Goal: Information Seeking & Learning: Compare options

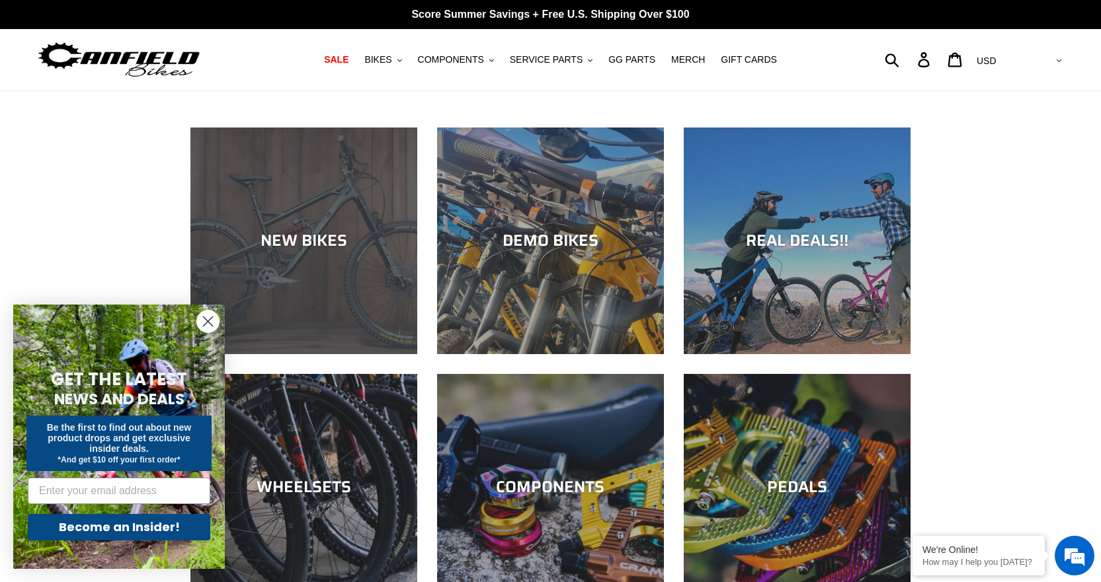
click at [289, 234] on div "NEW BIKES" at bounding box center [303, 240] width 227 height 19
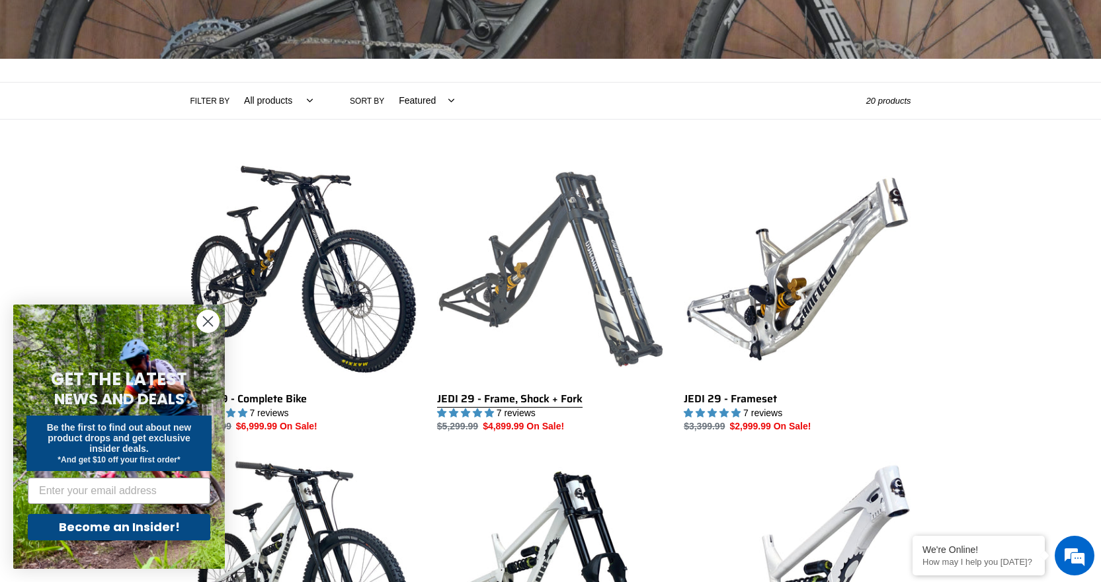
scroll to position [331, 0]
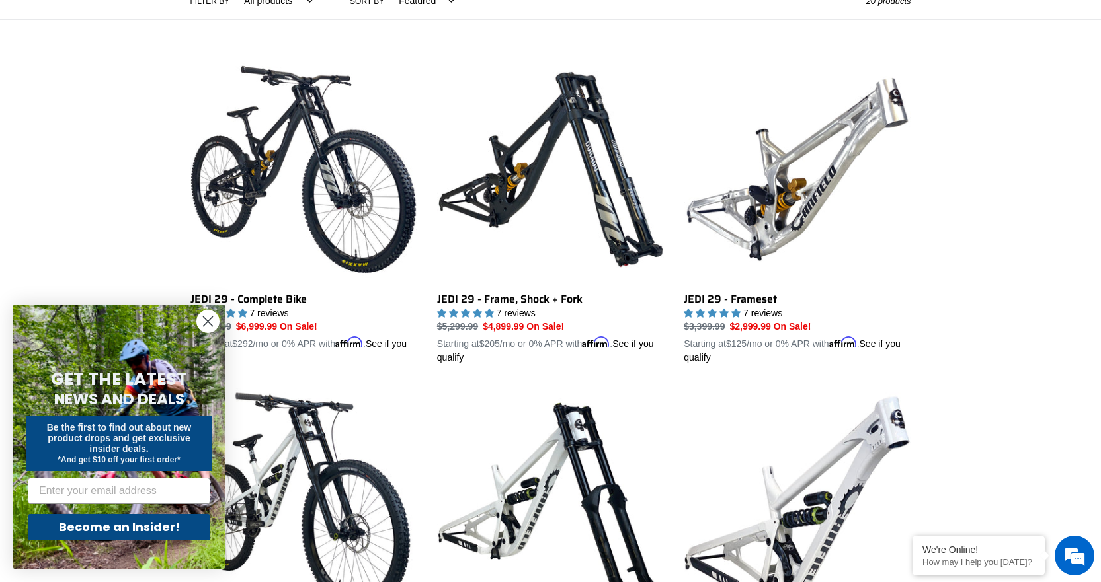
click at [210, 315] on circle "Close dialog" at bounding box center [208, 322] width 22 height 22
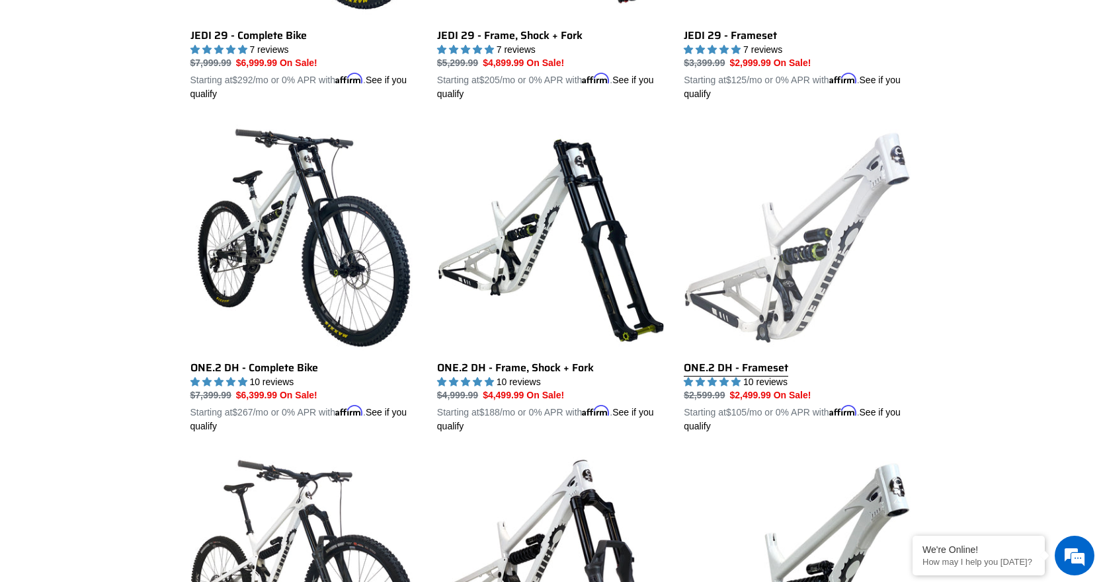
scroll to position [661, 0]
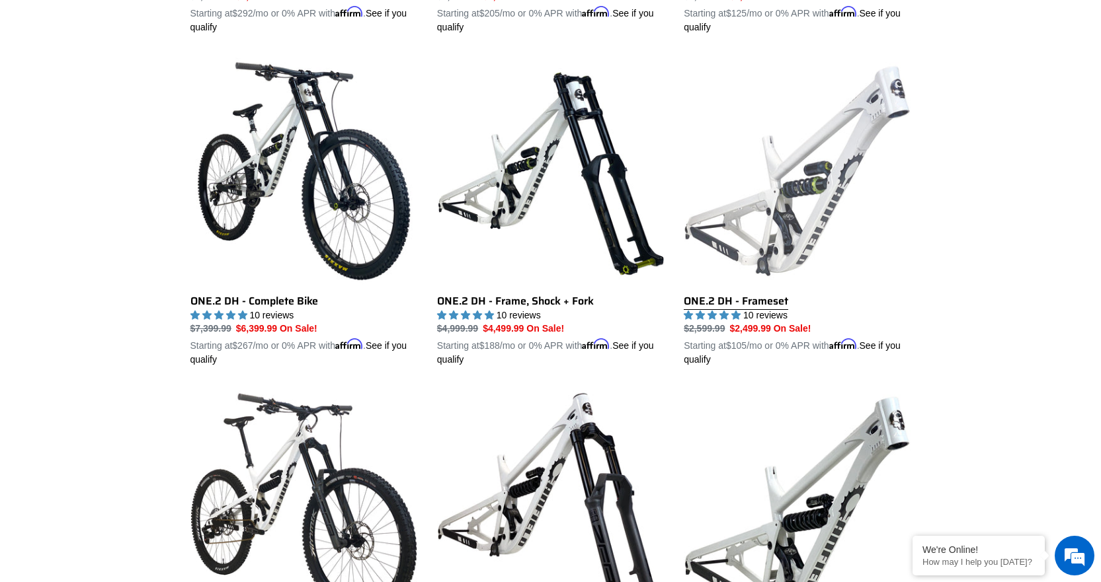
click at [738, 299] on link "ONE.2 DH - Frameset" at bounding box center [797, 212] width 227 height 309
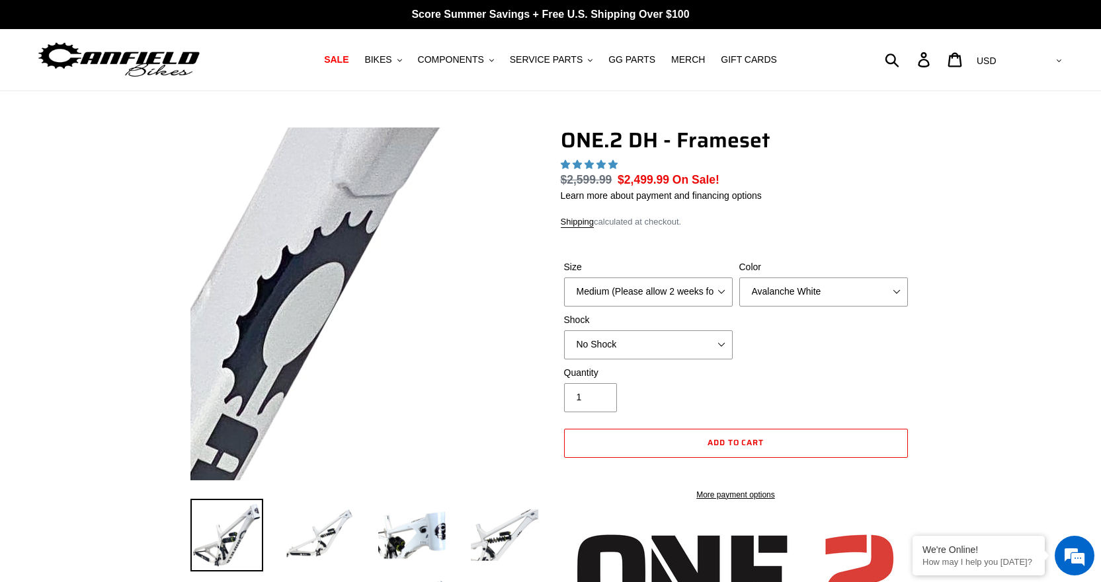
select select "highest-rating"
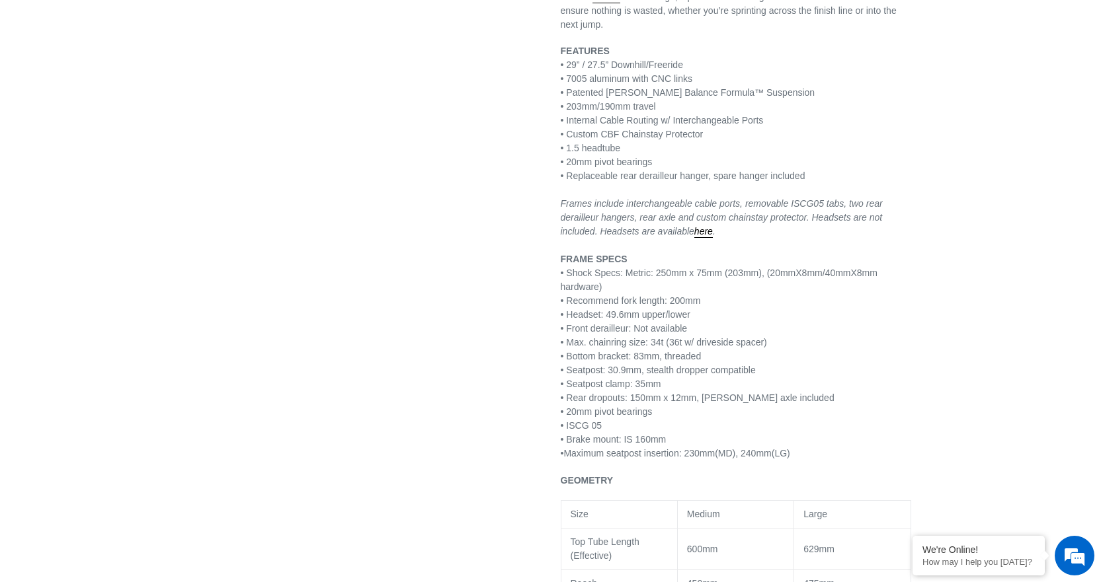
scroll to position [859, 0]
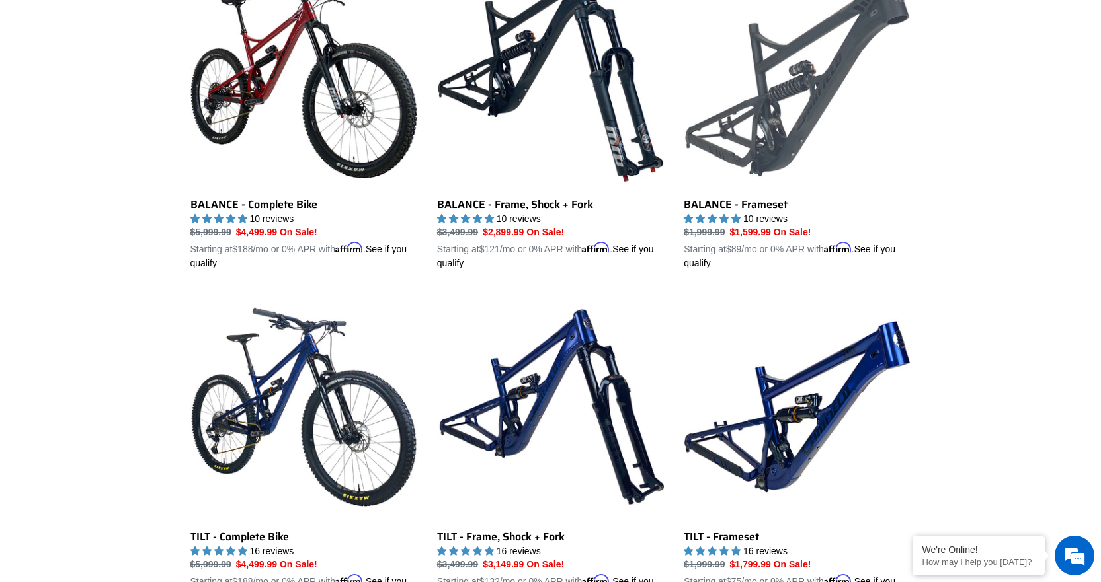
scroll to position [1353, 0]
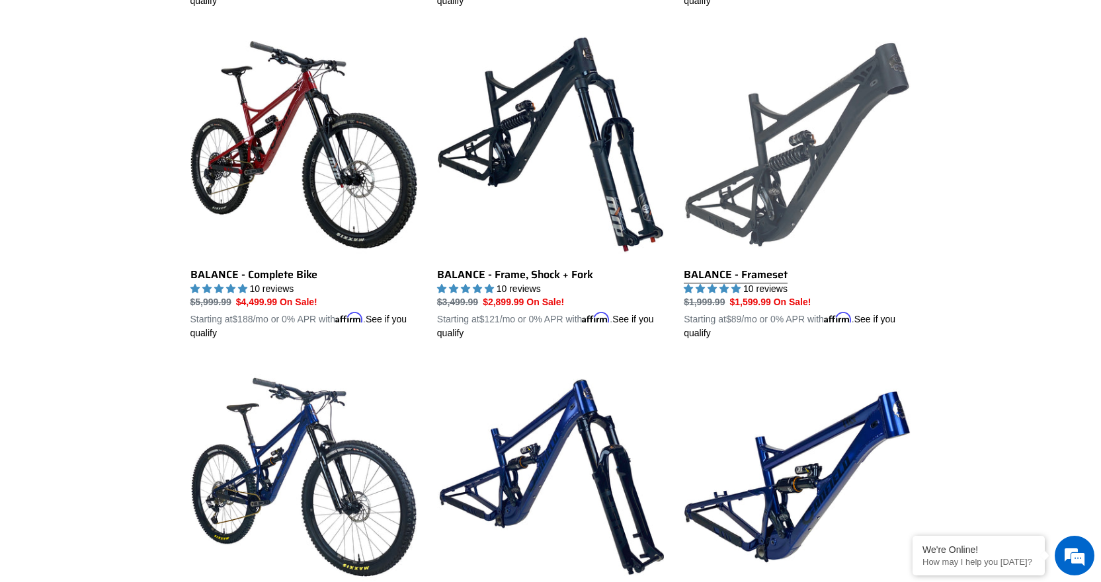
click at [780, 231] on link "BALANCE - Frameset" at bounding box center [797, 185] width 227 height 309
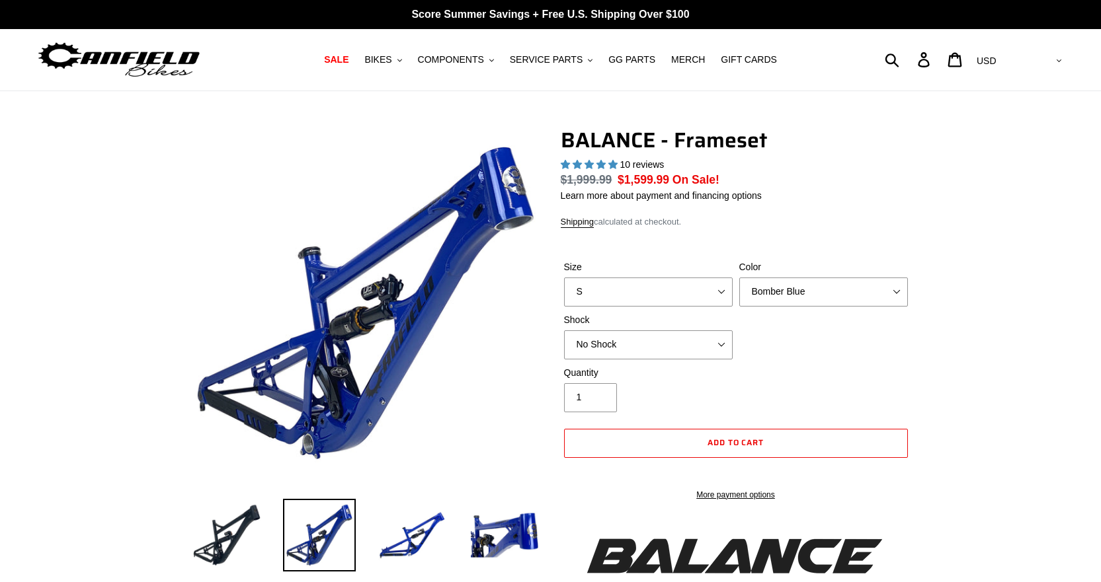
select select "highest-rating"
click at [676, 299] on select "S M L XL" at bounding box center [648, 292] width 169 height 29
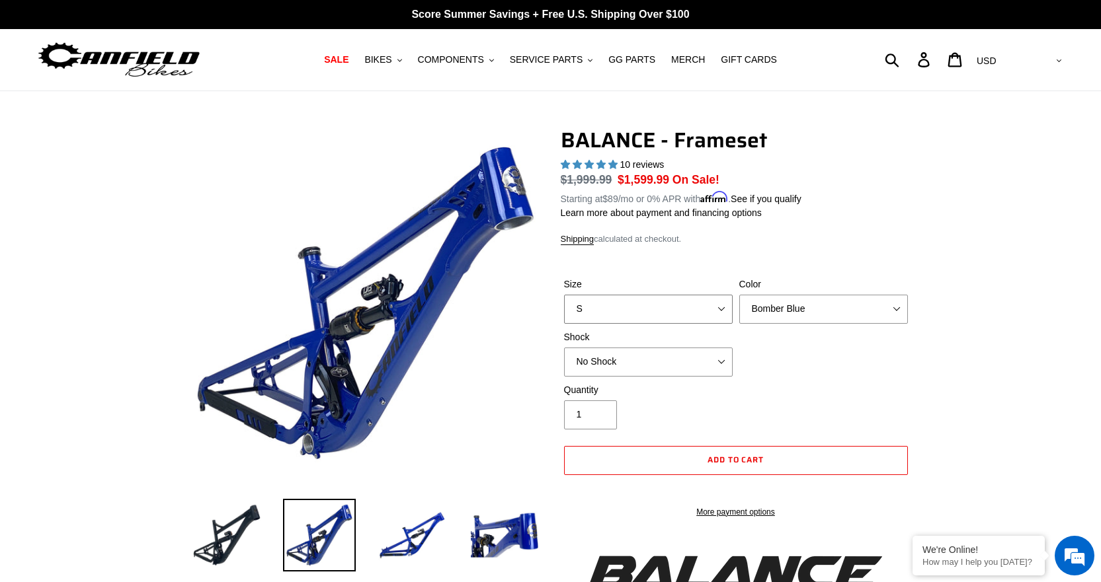
select select "M"
click at [564, 295] on select "S M L XL" at bounding box center [648, 309] width 169 height 29
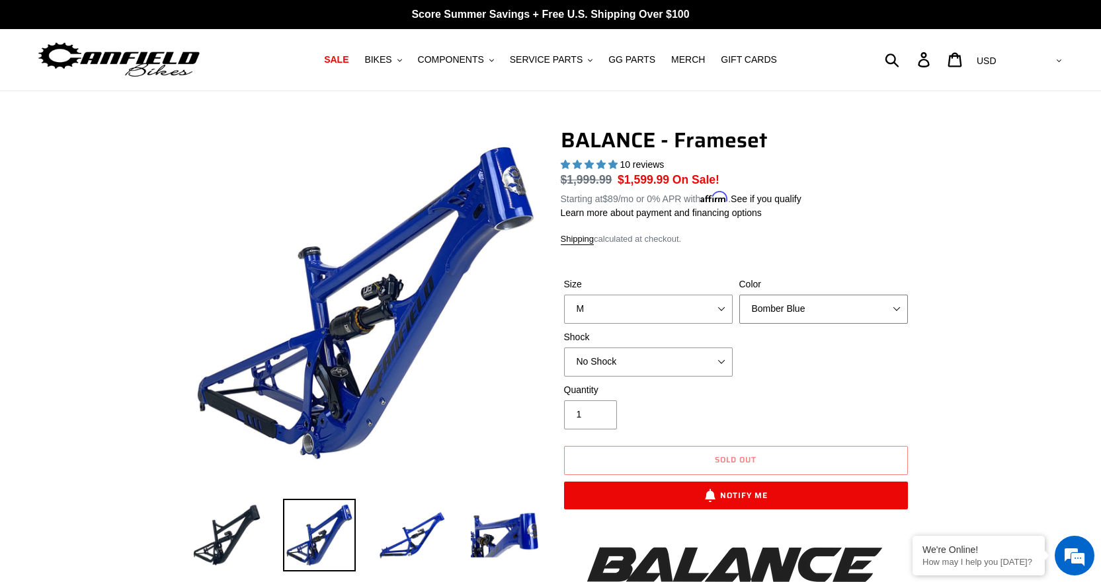
click at [805, 319] on select "Bomber Blue Goat's Blood Stealth Black" at bounding box center [823, 309] width 169 height 29
click at [739, 295] on select "Bomber Blue Goat's Blood Stealth Black" at bounding box center [823, 309] width 169 height 29
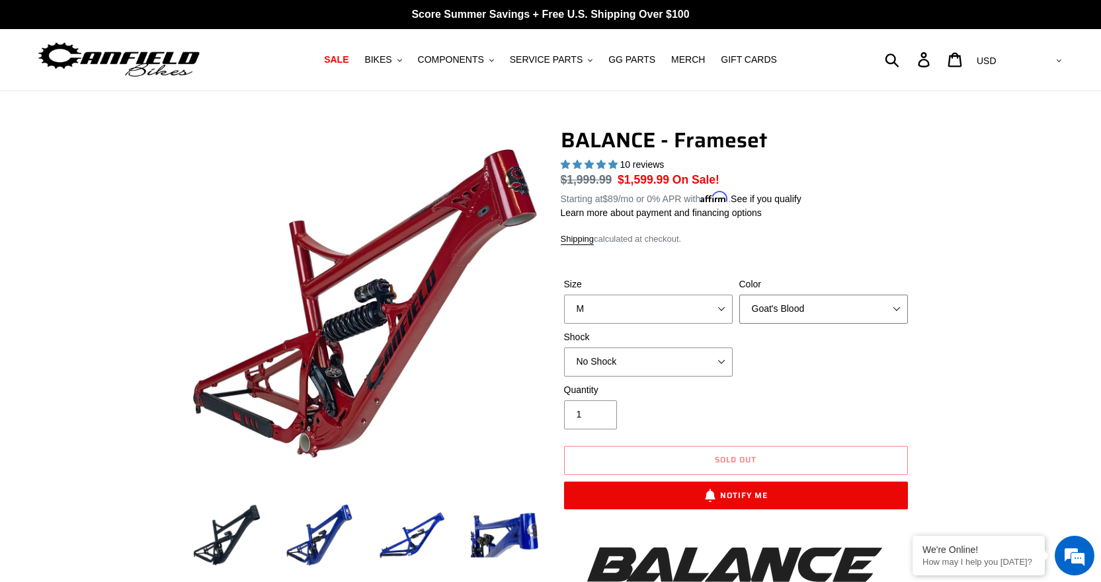
click at [806, 315] on select "Bomber Blue Goat's Blood Stealth Black" at bounding box center [823, 309] width 169 height 29
click at [739, 295] on select "Bomber Blue Goat's Blood Stealth Black" at bounding box center [823, 309] width 169 height 29
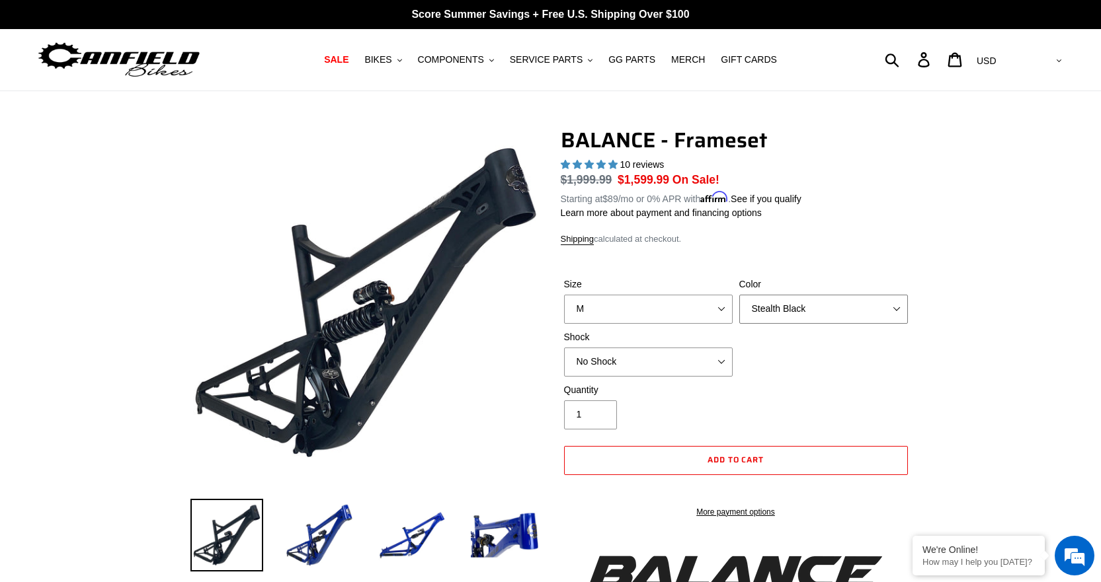
click at [781, 299] on select "Bomber Blue Goat's Blood Stealth Black" at bounding box center [823, 309] width 169 height 29
select select "Bomber Blue"
click at [739, 295] on select "Bomber Blue Goat's Blood Stealth Black" at bounding box center [823, 309] width 169 height 29
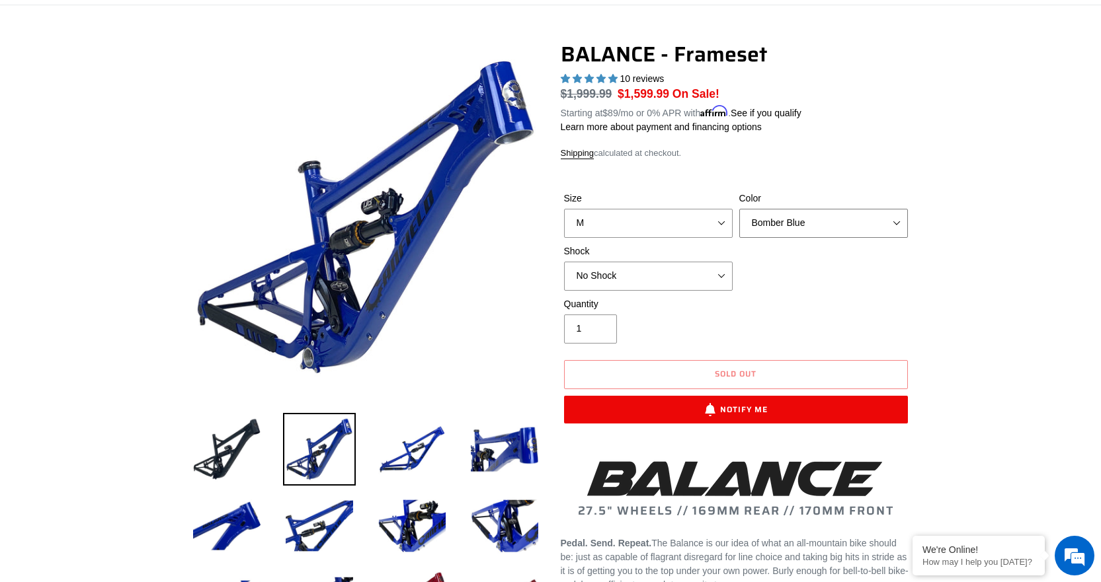
scroll to position [66, 0]
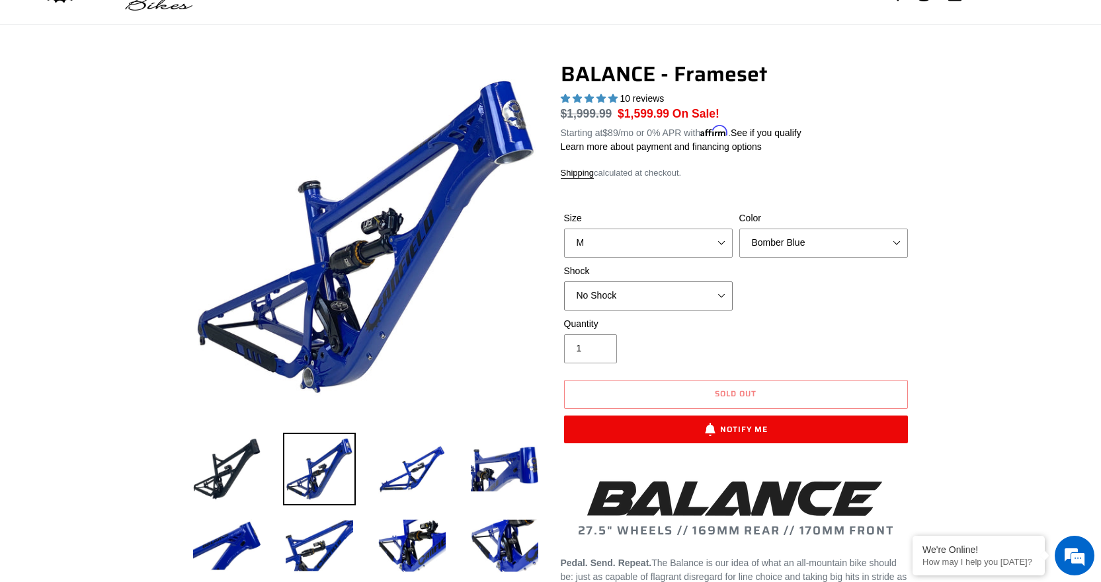
click at [685, 299] on select "No Shock Cane Creek Kitsuma Air Öhlins TTX2 Air EXT Storia V3-S" at bounding box center [648, 296] width 169 height 29
click at [564, 282] on select "No Shock Cane Creek Kitsuma Air Öhlins TTX2 Air EXT Storia V3-S" at bounding box center [648, 296] width 169 height 29
click at [691, 294] on select "No Shock Cane Creek Kitsuma Air Öhlins TTX2 Air EXT Storia V3-S" at bounding box center [648, 296] width 169 height 29
select select "No Shock"
click at [564, 282] on select "No Shock Cane Creek Kitsuma Air Öhlins TTX2 Air EXT Storia V3-S" at bounding box center [648, 296] width 169 height 29
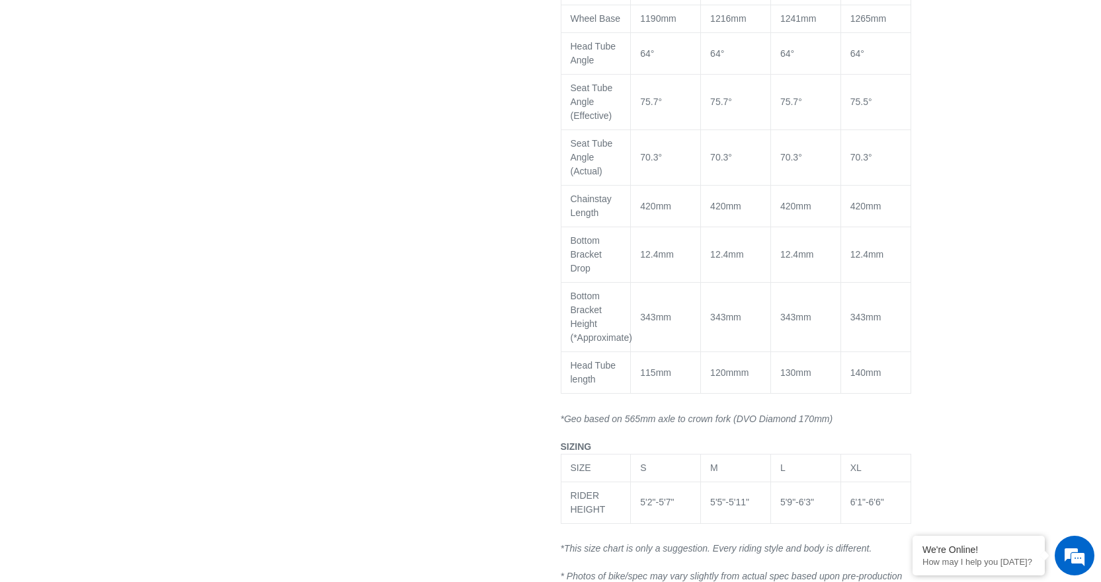
scroll to position [1124, 0]
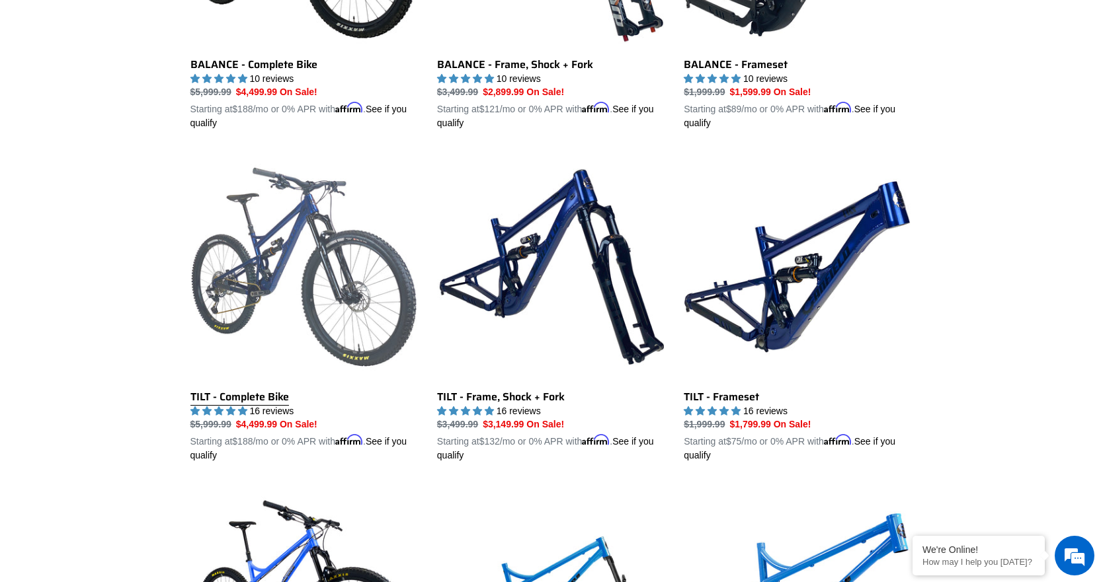
scroll to position [1576, 0]
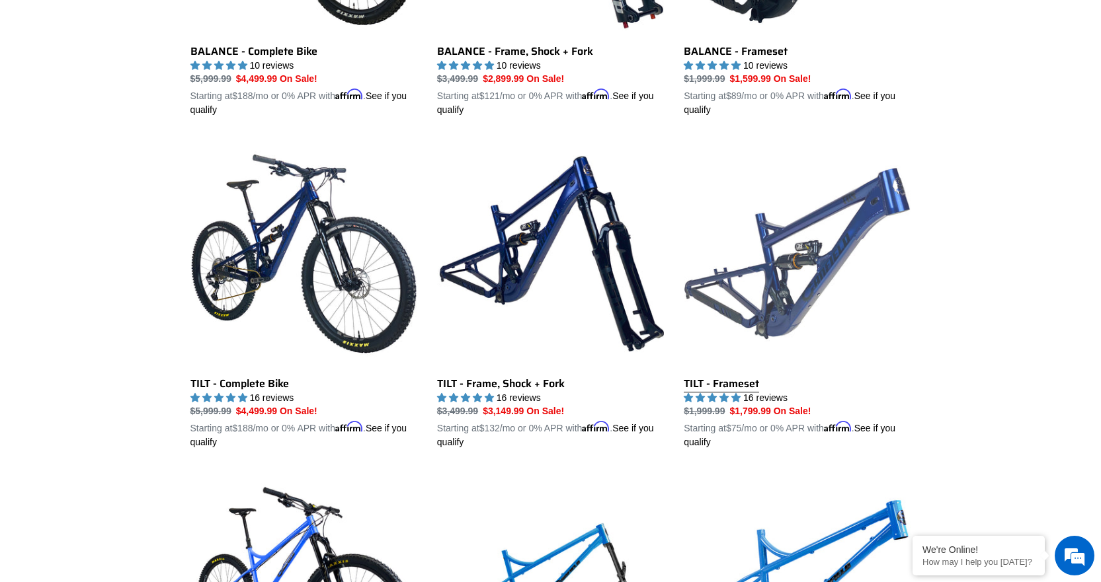
click at [767, 312] on link "TILT - Frameset" at bounding box center [797, 294] width 227 height 309
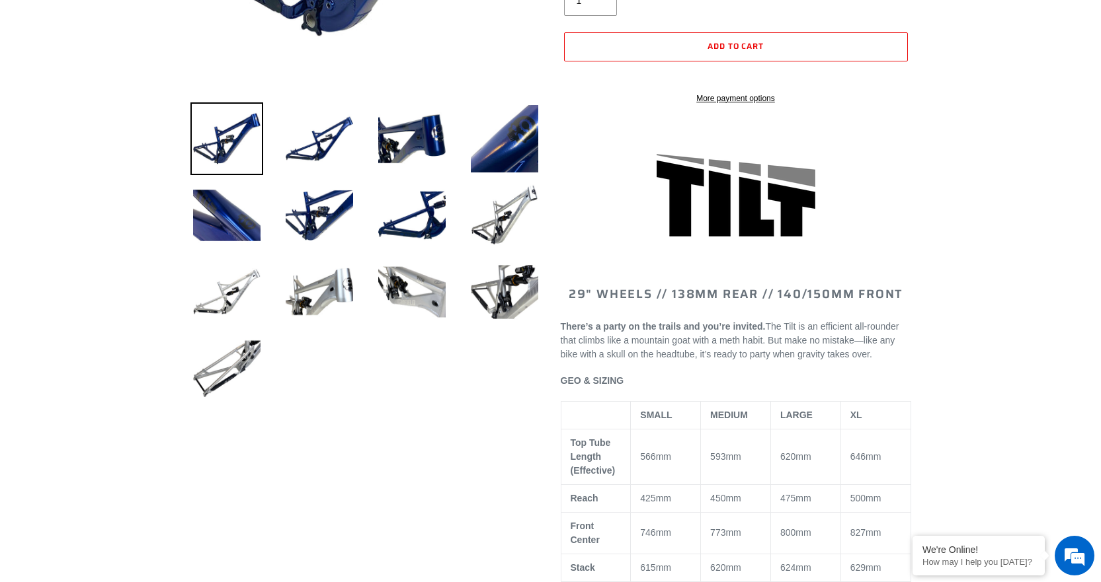
select select "highest-rating"
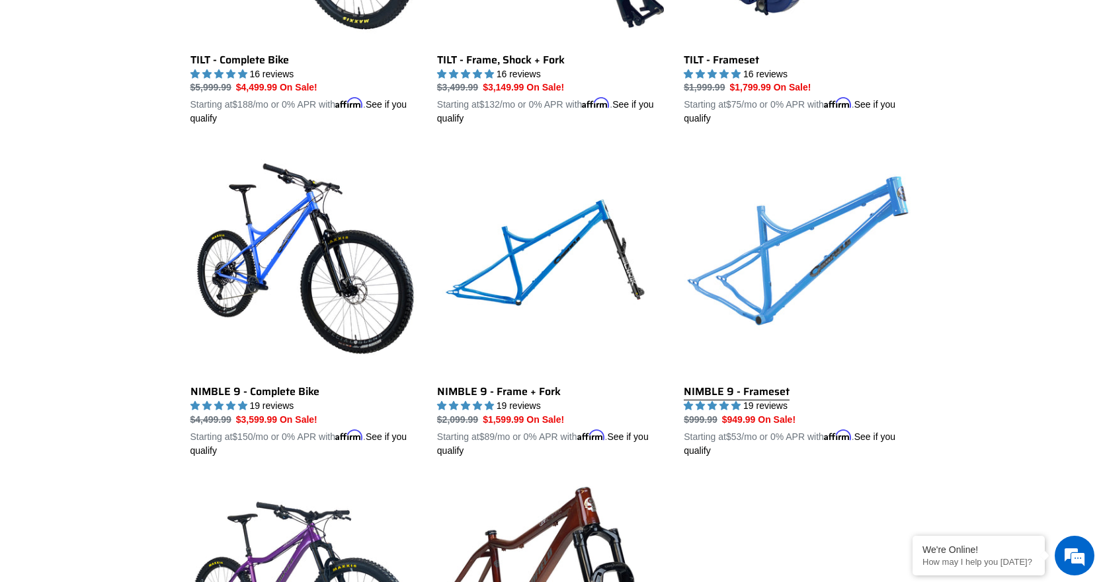
scroll to position [1962, 0]
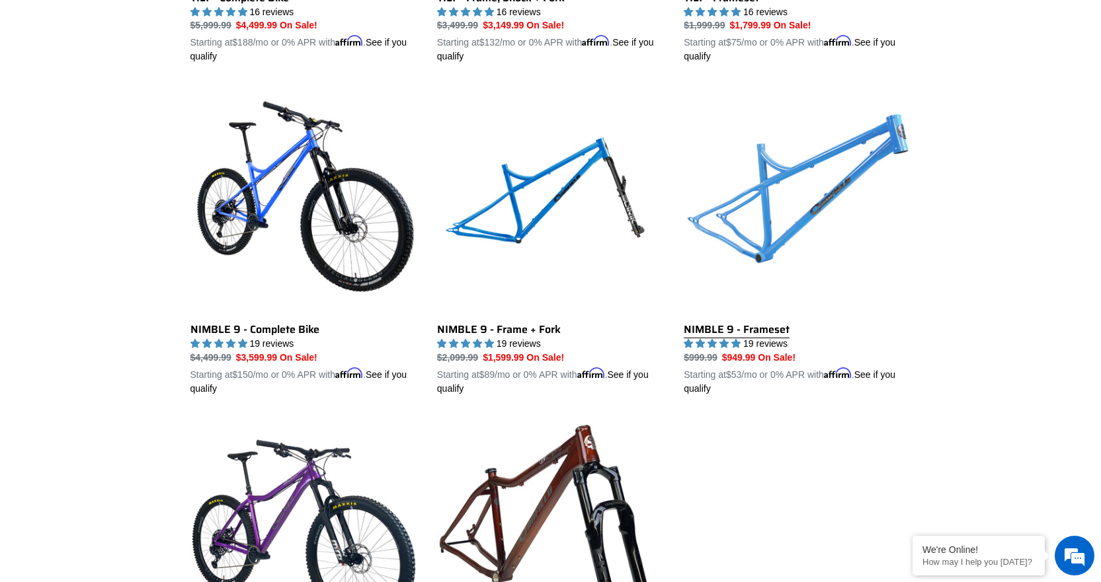
click at [752, 327] on link "NIMBLE 9 - Frameset" at bounding box center [797, 241] width 227 height 309
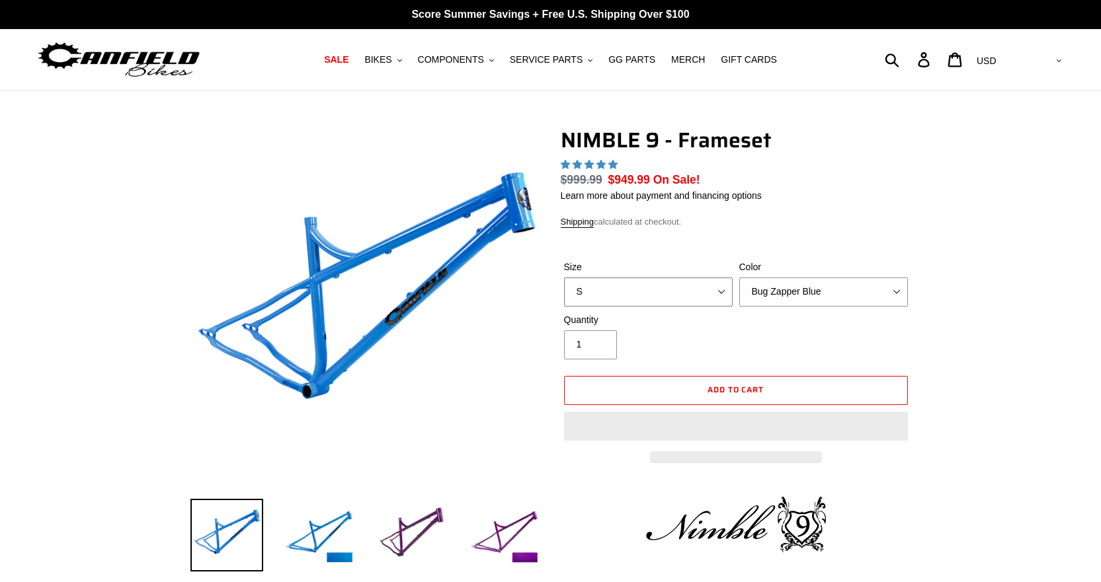
click at [631, 288] on select "S M L XL" at bounding box center [648, 292] width 169 height 29
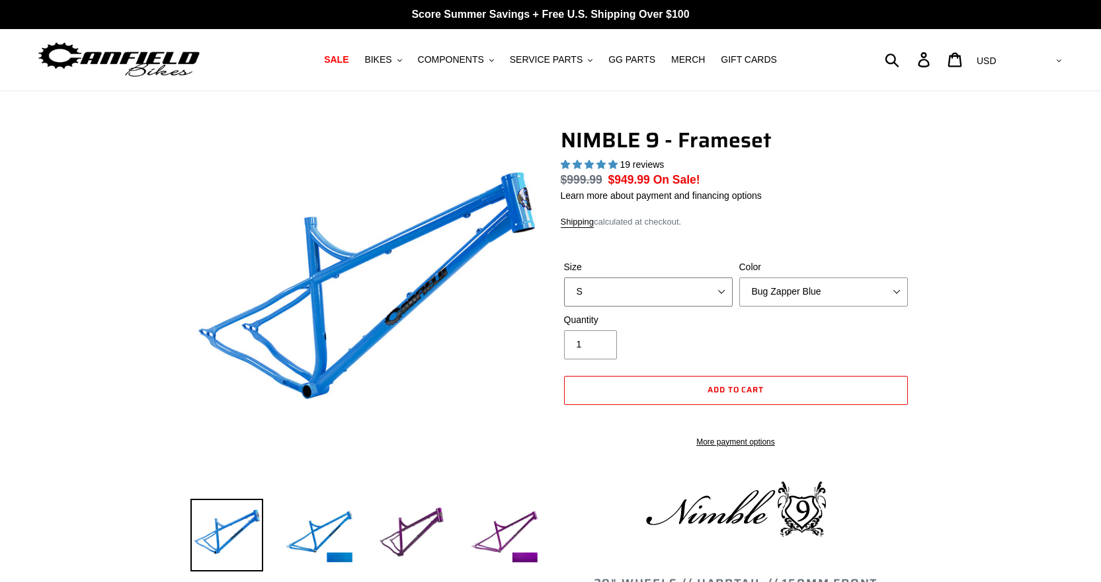
select select "highest-rating"
select select "L"
click at [564, 278] on select "S M L XL" at bounding box center [648, 292] width 169 height 29
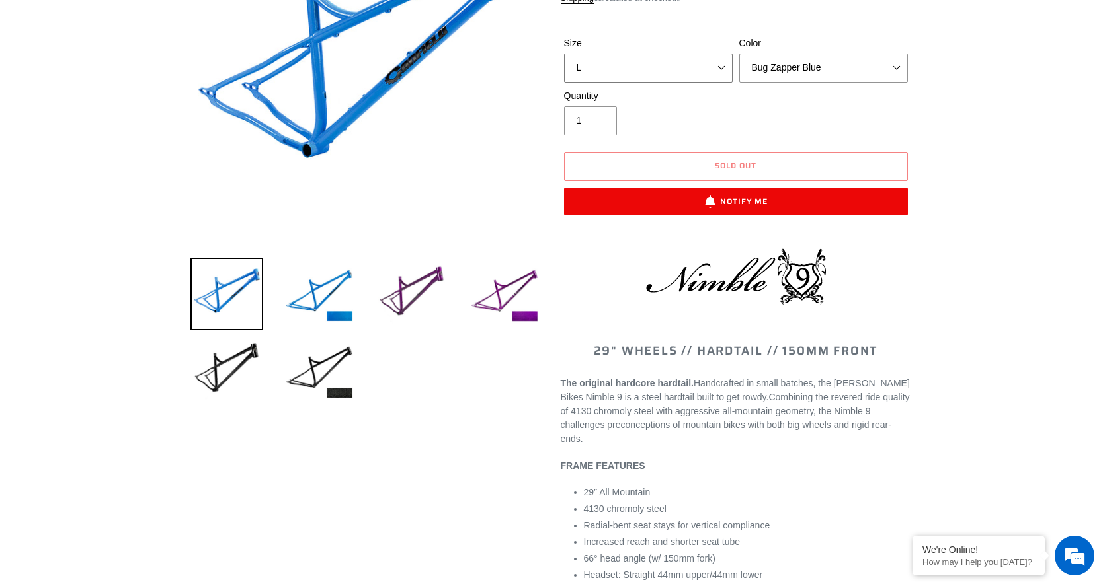
scroll to position [264, 0]
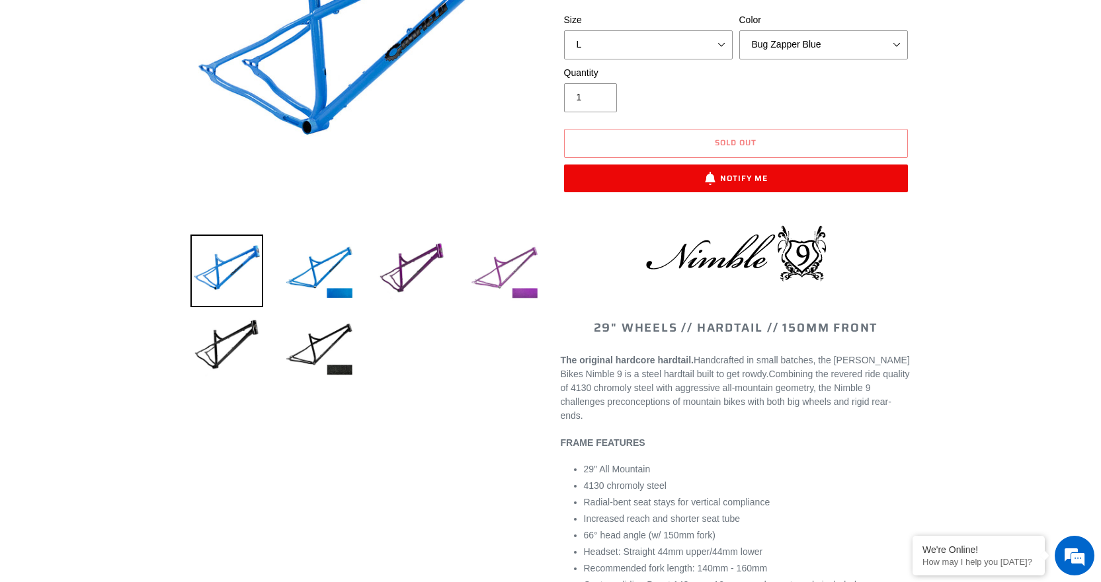
click at [487, 268] on img at bounding box center [504, 271] width 73 height 73
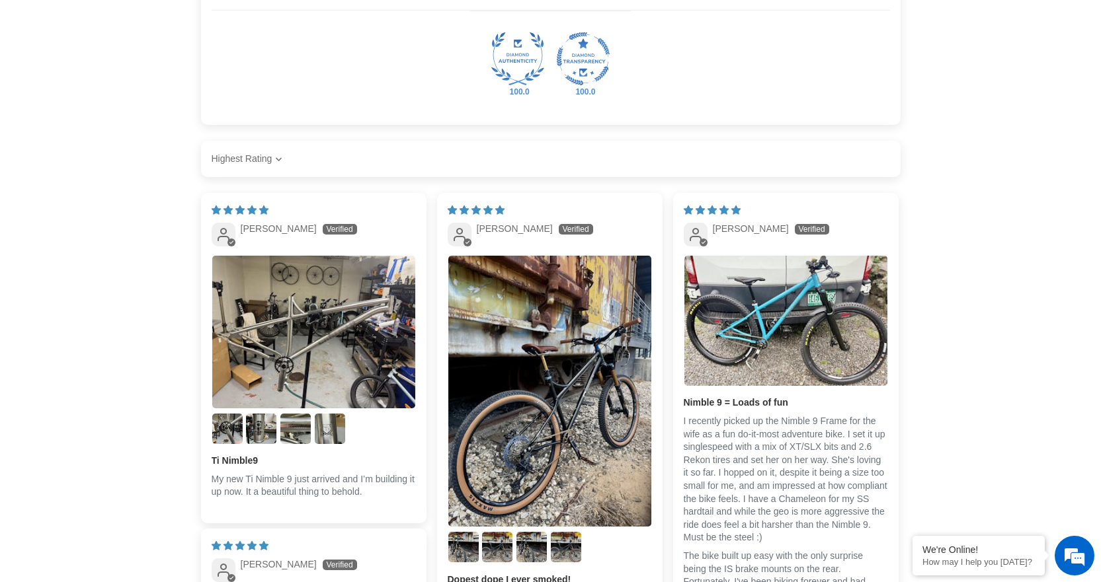
scroll to position [1917, 0]
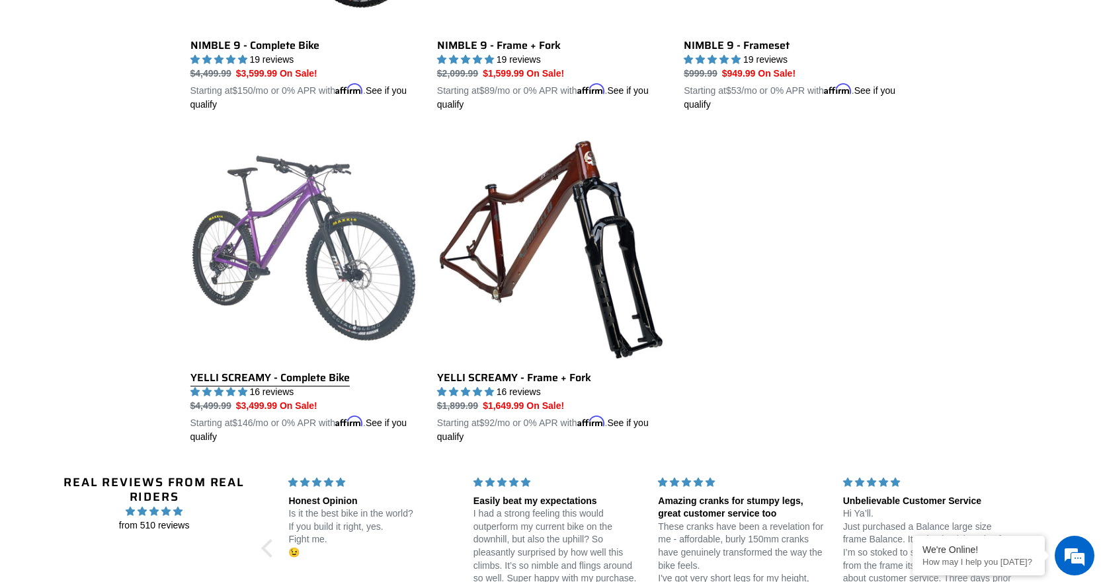
click at [336, 375] on link "YELLI SCREAMY - Complete Bike" at bounding box center [303, 289] width 227 height 309
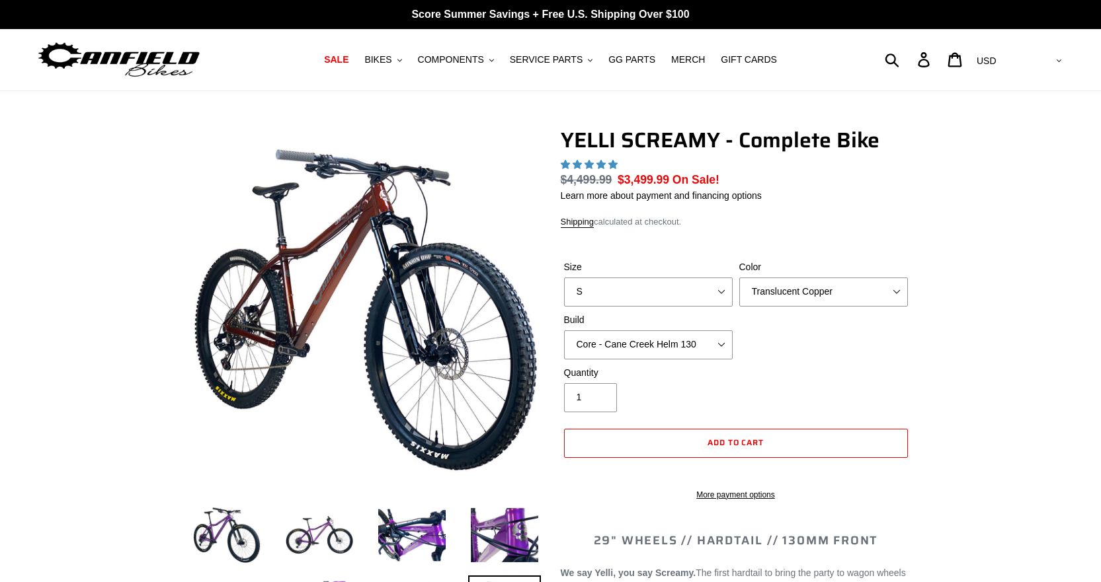
select select "highest-rating"
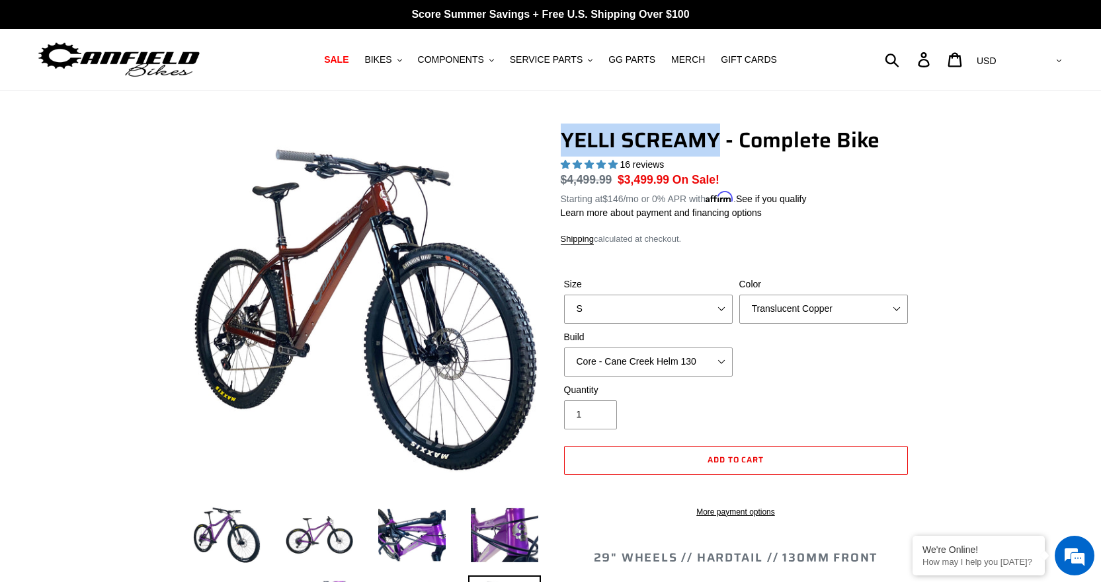
drag, startPoint x: 565, startPoint y: 143, endPoint x: 715, endPoint y: 145, distance: 150.1
click at [715, 145] on h1 "YELLI SCREAMY - Complete Bike" at bounding box center [736, 140] width 350 height 25
copy h1 "YELLI SCREAMY"
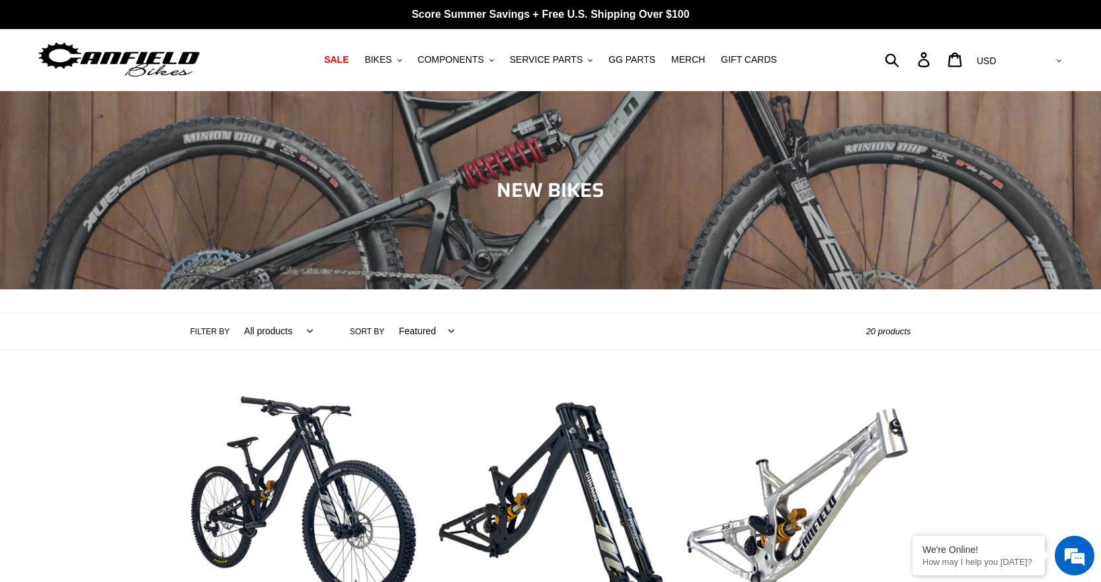
click at [261, 330] on select "All products 275 29er balance BFCM23 BFCM24 CBF [GEOGRAPHIC_DATA] [GEOGRAPHIC_D…" at bounding box center [275, 331] width 86 height 36
select select "/collections/new-bikes-up-to-2400-off/enduro"
click at [232, 313] on select "All products 275 29er balance BFCM23 BFCM24 CBF [GEOGRAPHIC_DATA] [GEOGRAPHIC_D…" at bounding box center [275, 331] width 86 height 36
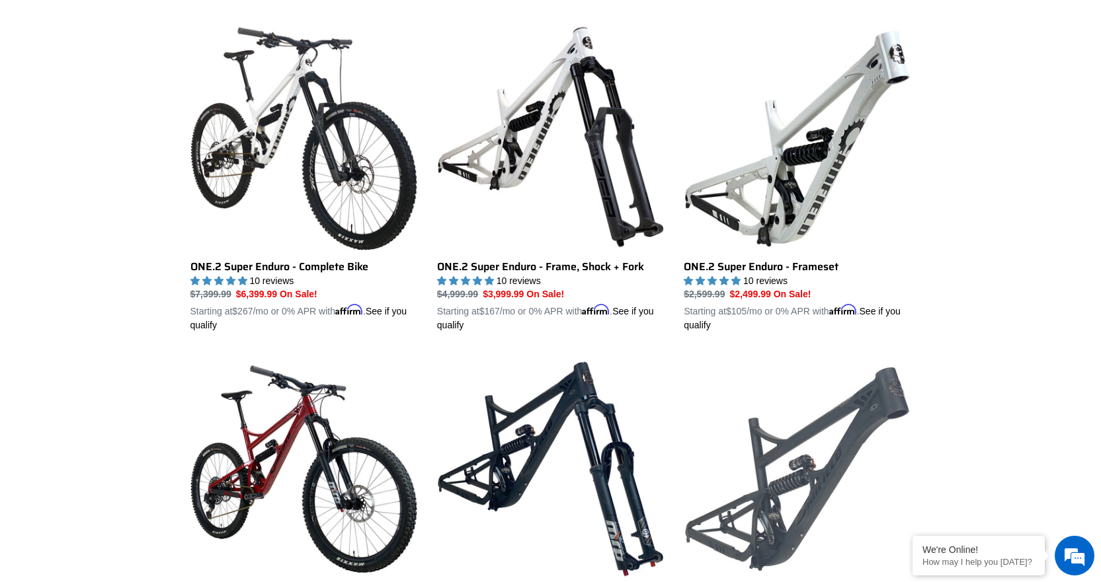
scroll to position [331, 0]
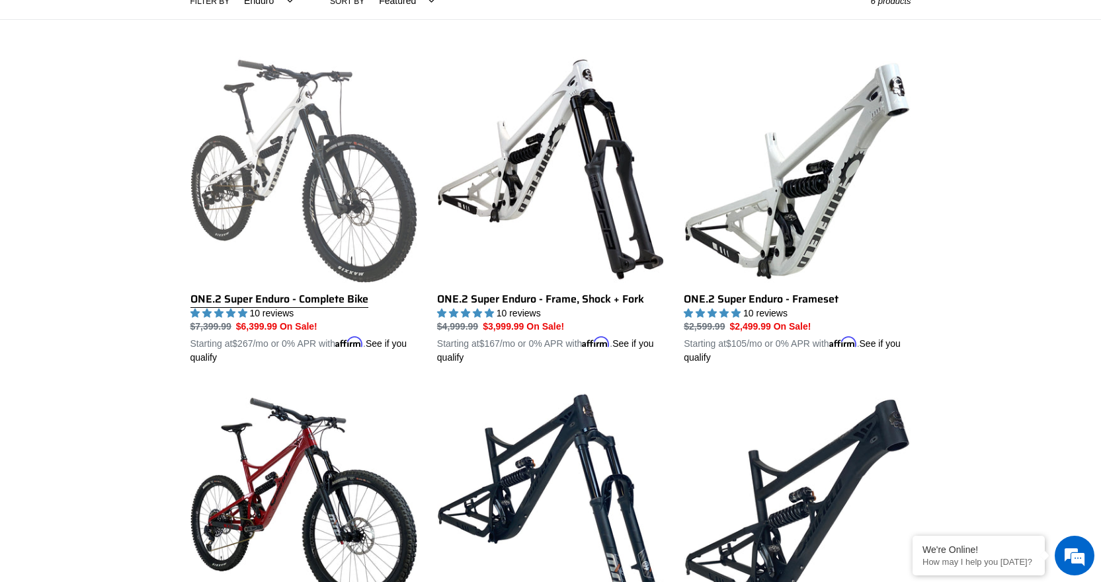
click at [287, 299] on link "ONE.2 Super Enduro - Complete Bike" at bounding box center [303, 210] width 227 height 309
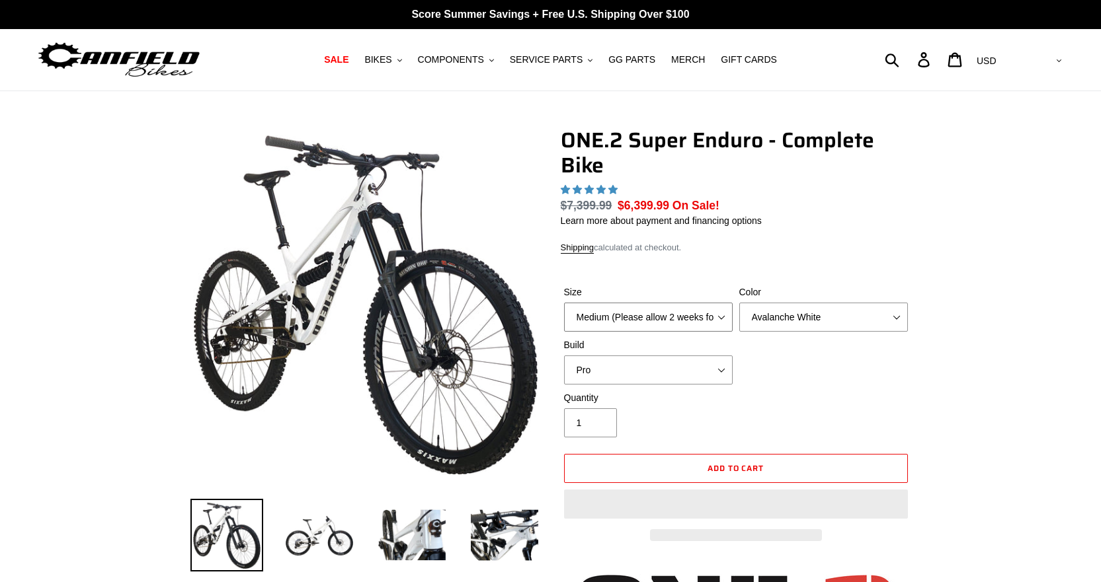
click at [698, 309] on select "Medium (Please allow 2 weeks for delivery) Large (Sold Out)" at bounding box center [648, 317] width 169 height 29
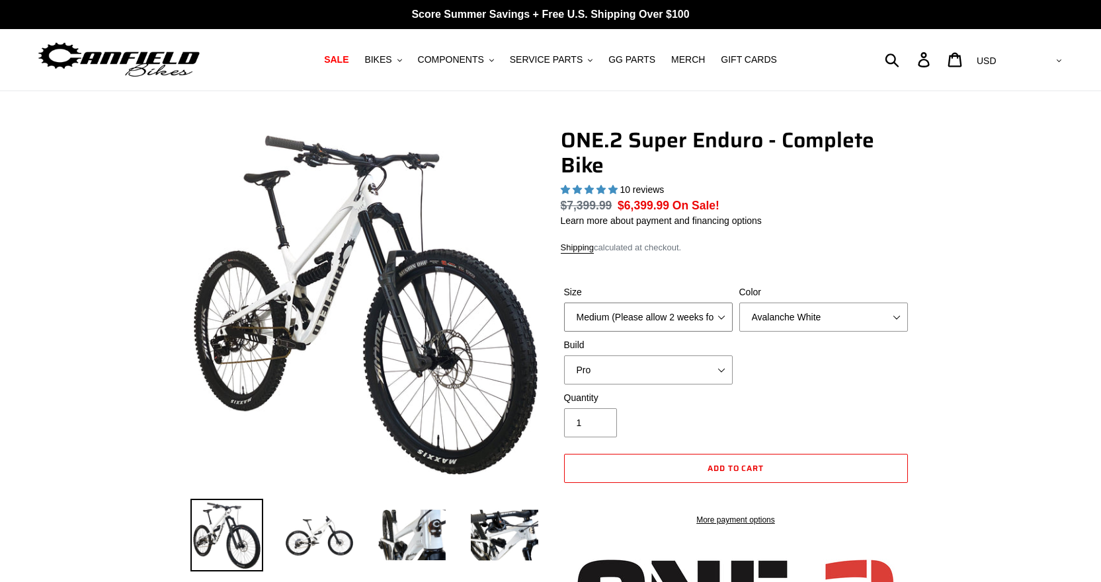
select select "highest-rating"
click at [846, 368] on div "Size Medium (Please allow 2 weeks for delivery) Large (Sold Out) Color Avalanch…" at bounding box center [736, 339] width 350 height 106
click at [695, 366] on select "Pro" at bounding box center [648, 370] width 169 height 29
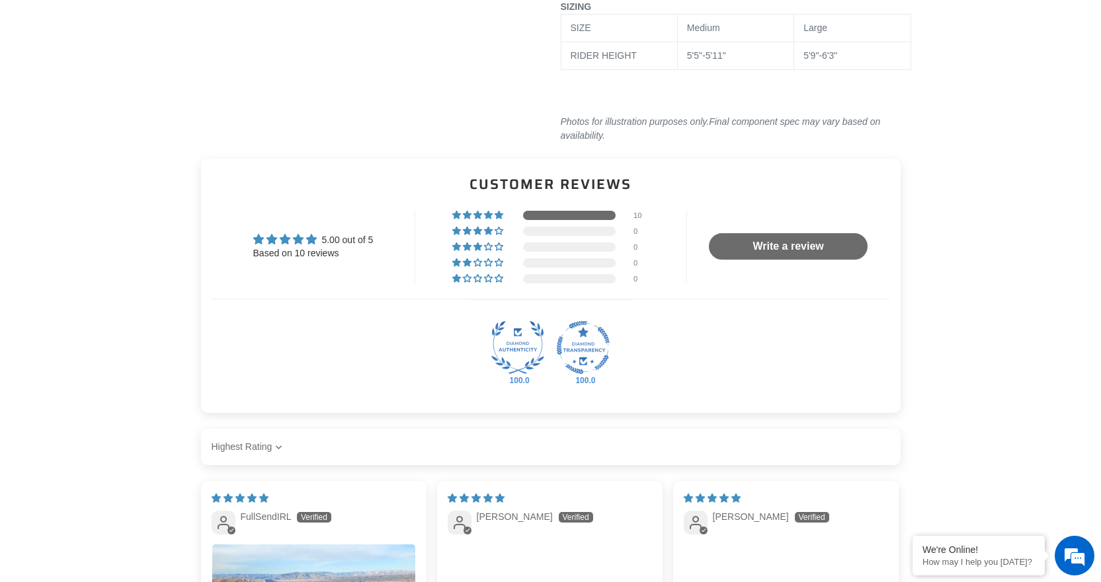
scroll to position [2314, 0]
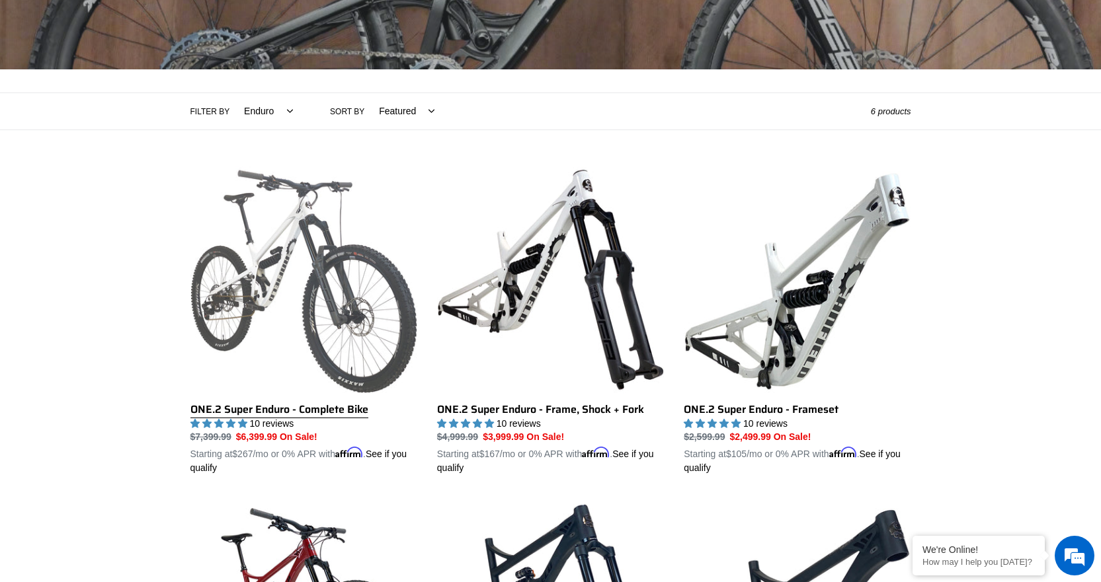
scroll to position [132, 0]
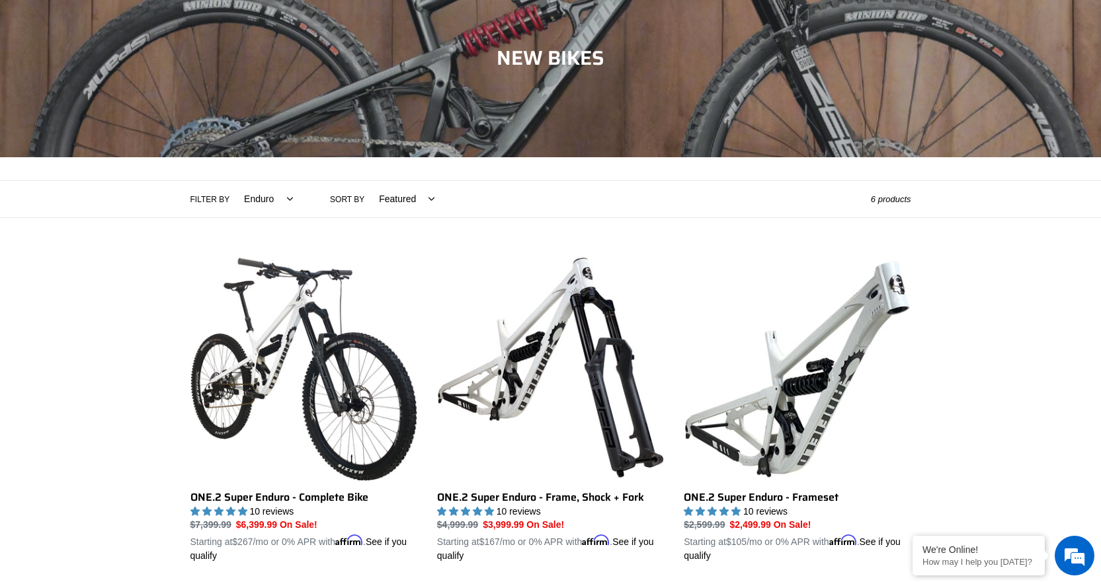
click at [262, 200] on select "All products 275 29er balance BFCM23 BFCM24 CBF [GEOGRAPHIC_DATA] [GEOGRAPHIC_D…" at bounding box center [265, 199] width 66 height 36
select select "/collections/new-bikes-up-to-2400-off/bfcm23"
click at [232, 181] on select "All products 275 29er balance BFCM23 BFCM24 CBF [GEOGRAPHIC_DATA] [GEOGRAPHIC_D…" at bounding box center [265, 199] width 66 height 36
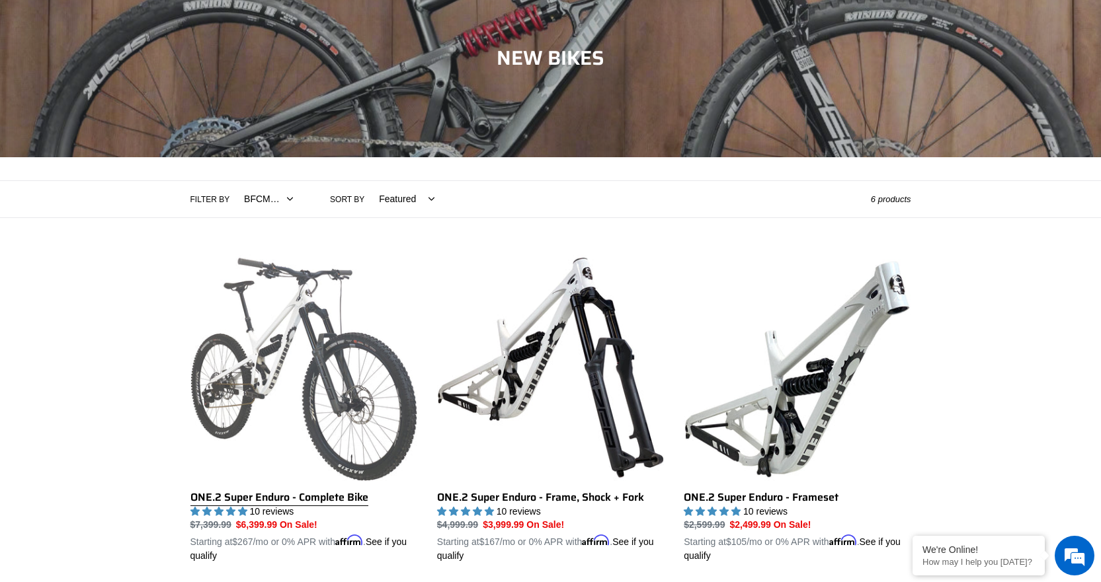
scroll to position [0, 0]
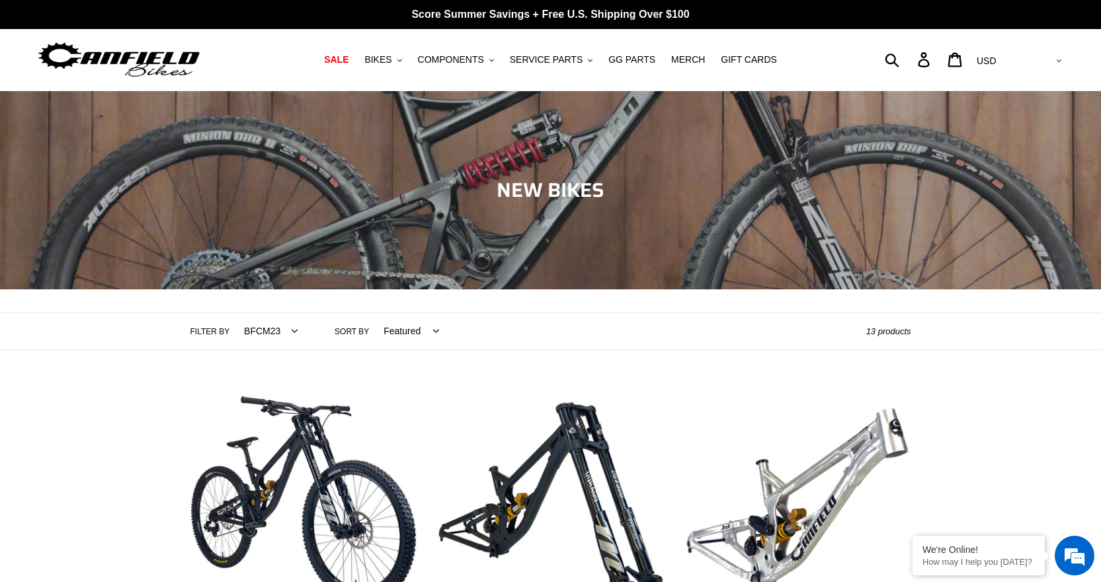
click at [286, 336] on select "All products 275 29er balance BFCM23 BFCM24 CBF [GEOGRAPHIC_DATA] [GEOGRAPHIC_D…" at bounding box center [267, 331] width 71 height 36
select select "/collections/new-bikes-up-to-2400-off/high-pivot"
click at [232, 313] on select "All products 275 29er balance BFCM23 BFCM24 CBF [GEOGRAPHIC_DATA] [GEOGRAPHIC_D…" at bounding box center [267, 331] width 71 height 36
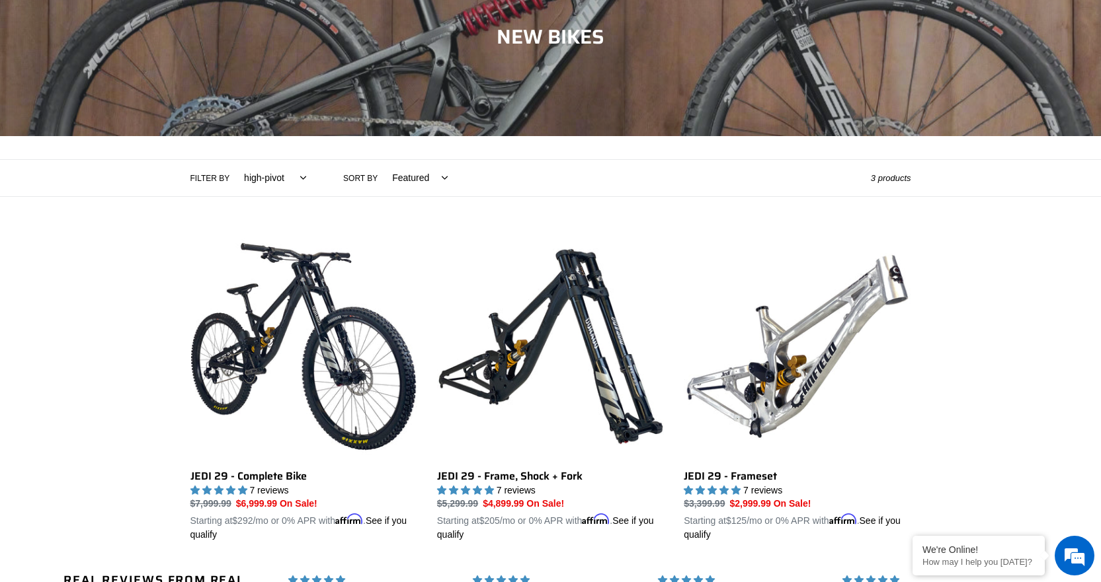
scroll to position [198, 0]
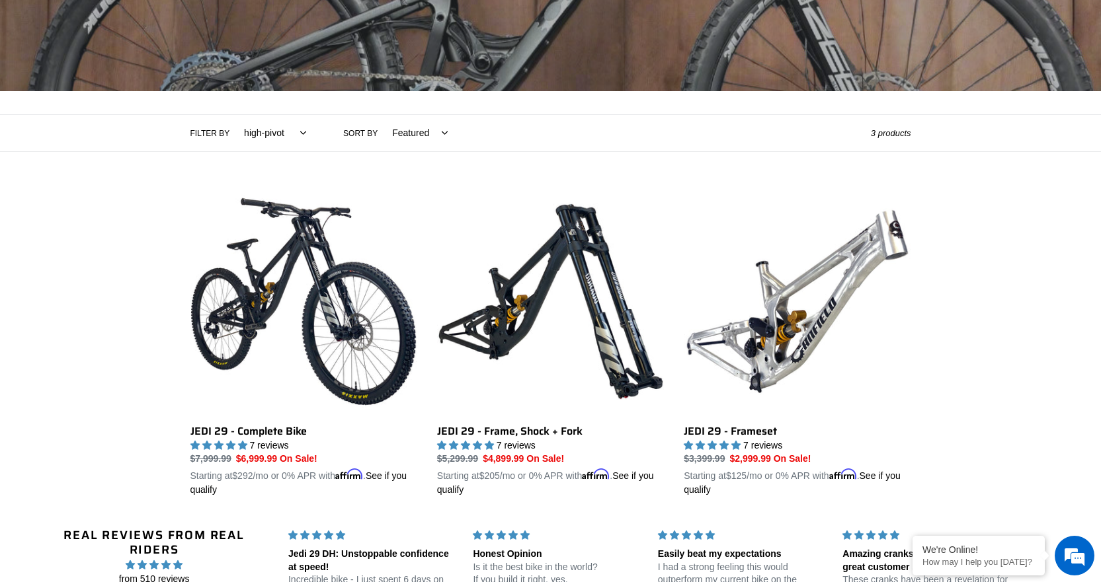
click at [272, 137] on select "All products 275 29er balance BFCM23 BFCM24 CBF [GEOGRAPHIC_DATA] [GEOGRAPHIC_D…" at bounding box center [271, 133] width 79 height 36
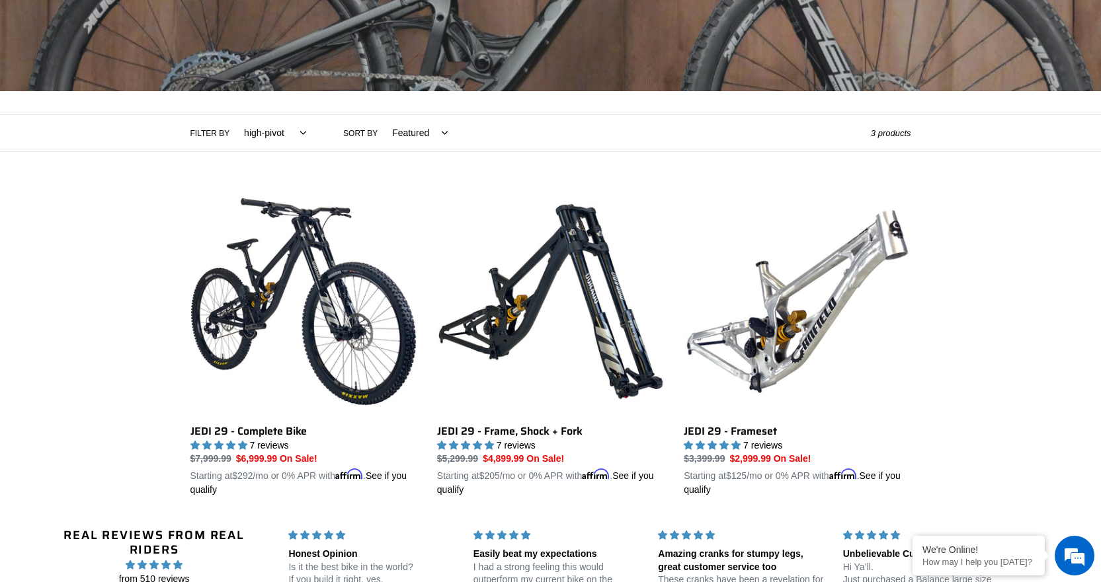
scroll to position [0, 0]
select select "/collections/new-bikes-up-to-2400-off/hardtail"
click at [232, 115] on select "All products 275 29er balance BFCM23 BFCM24 CBF Downhill Enduro Full Suspension…" at bounding box center [271, 133] width 79 height 36
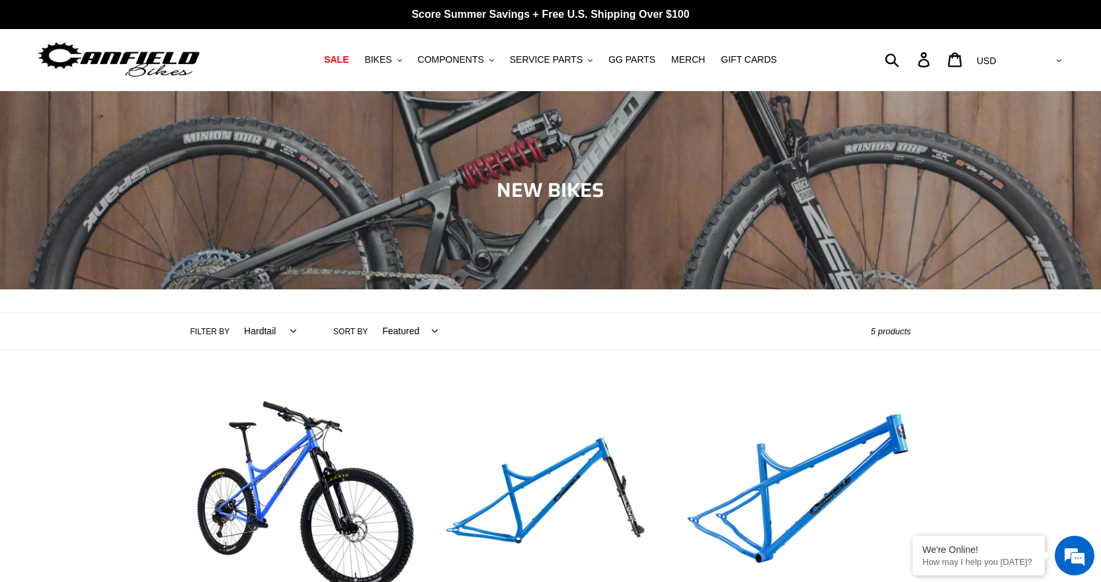
click at [256, 327] on select "All products 275 29er balance BFCM23 BFCM24 CBF [GEOGRAPHIC_DATA] [GEOGRAPHIC_D…" at bounding box center [266, 331] width 69 height 36
select select "/collections/new-bikes-up-to-2400-off/partially"
click at [232, 313] on select "All products 275 29er balance BFCM23 BFCM24 CBF [GEOGRAPHIC_DATA] [GEOGRAPHIC_D…" at bounding box center [266, 331] width 69 height 36
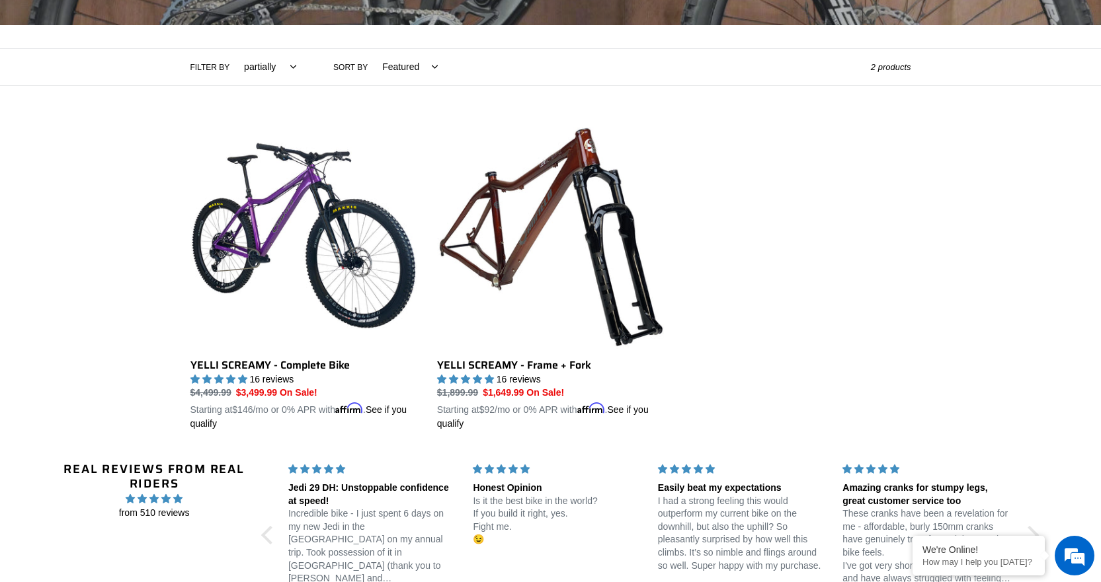
click at [270, 62] on select "All products 275 29er balance BFCM23 BFCM24 CBF [GEOGRAPHIC_DATA] [GEOGRAPHIC_D…" at bounding box center [266, 67] width 69 height 36
select select "/collections/new-bikes-up-to-2400-off/rolling-chassis"
click at [232, 49] on select "All products 275 29er balance BFCM23 BFCM24 CBF [GEOGRAPHIC_DATA] [GEOGRAPHIC_D…" at bounding box center [266, 67] width 69 height 36
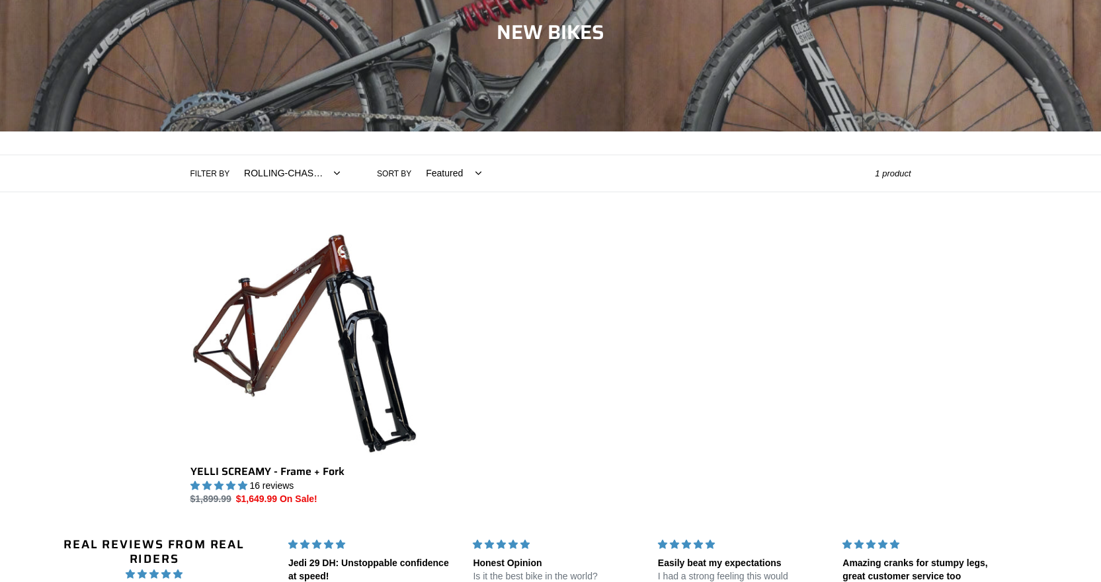
scroll to position [198, 0]
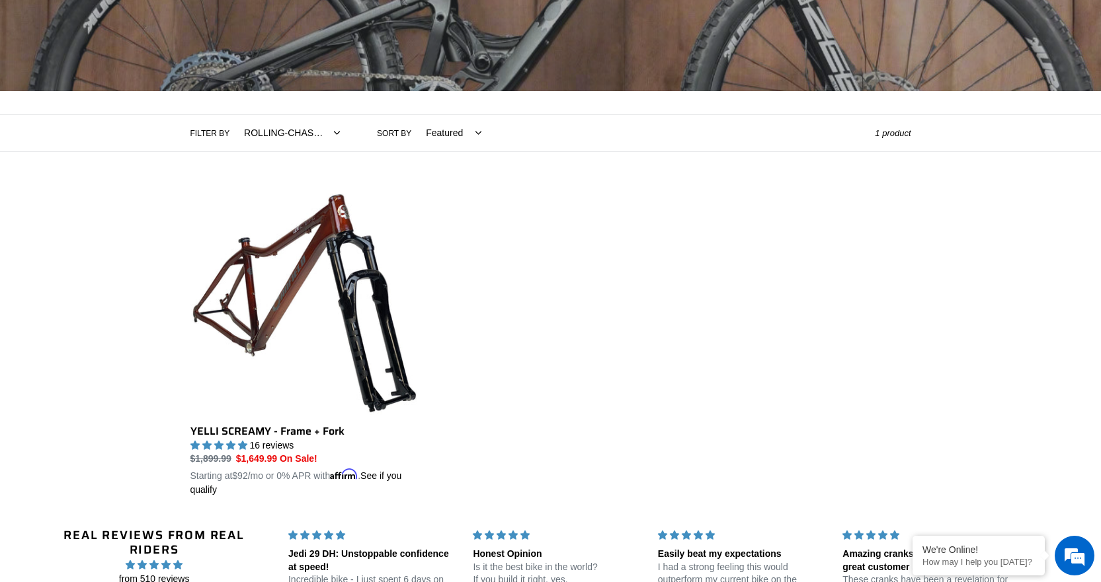
click at [268, 131] on select "All products 275 29er balance BFCM23 BFCM24 CBF [GEOGRAPHIC_DATA] [GEOGRAPHIC_D…" at bounding box center [288, 133] width 113 height 36
select select "/collections/new-bikes-up-to-2400-off/29er"
click at [232, 115] on select "All products 275 29er balance BFCM23 BFCM24 CBF [GEOGRAPHIC_DATA] [GEOGRAPHIC_D…" at bounding box center [288, 133] width 113 height 36
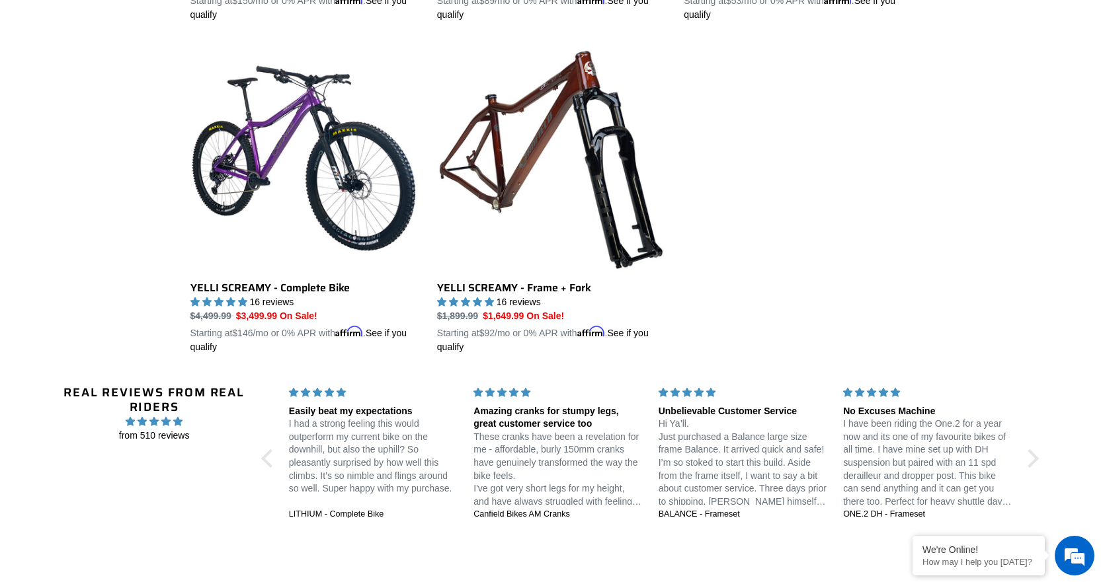
scroll to position [2049, 0]
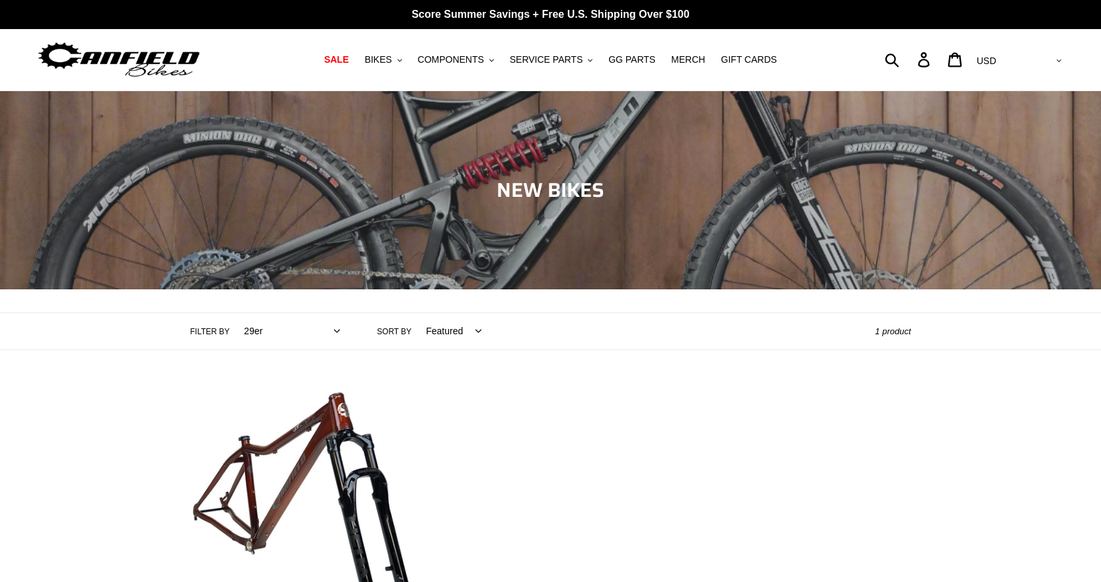
select select "/collections/new-bikes-up-to-2400-off/29er"
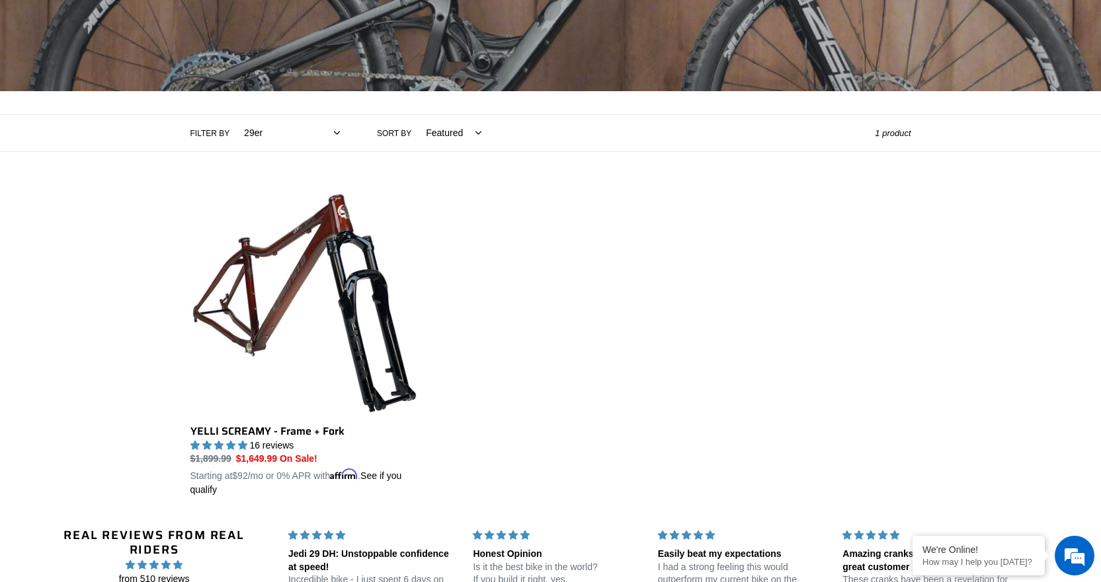
click at [315, 136] on select "All products 275 29er balance BFCM23 BFCM24 CBF [GEOGRAPHIC_DATA] [GEOGRAPHIC_D…" at bounding box center [288, 133] width 113 height 36
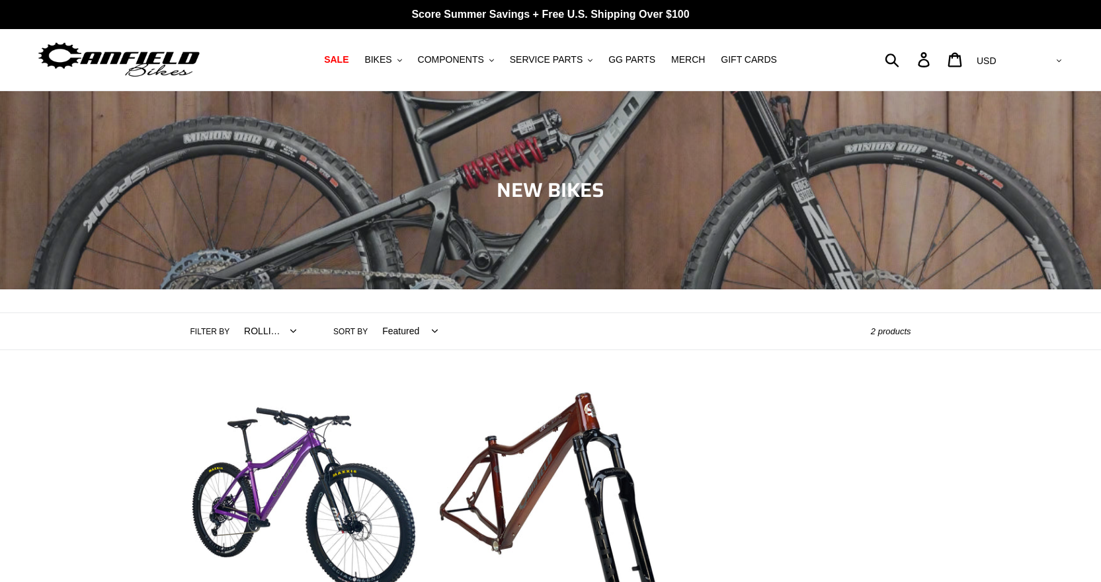
select select "/collections/new-bikes-up-to-2400-off/rolling-chassis"
